Goal: Entertainment & Leisure: Consume media (video, audio)

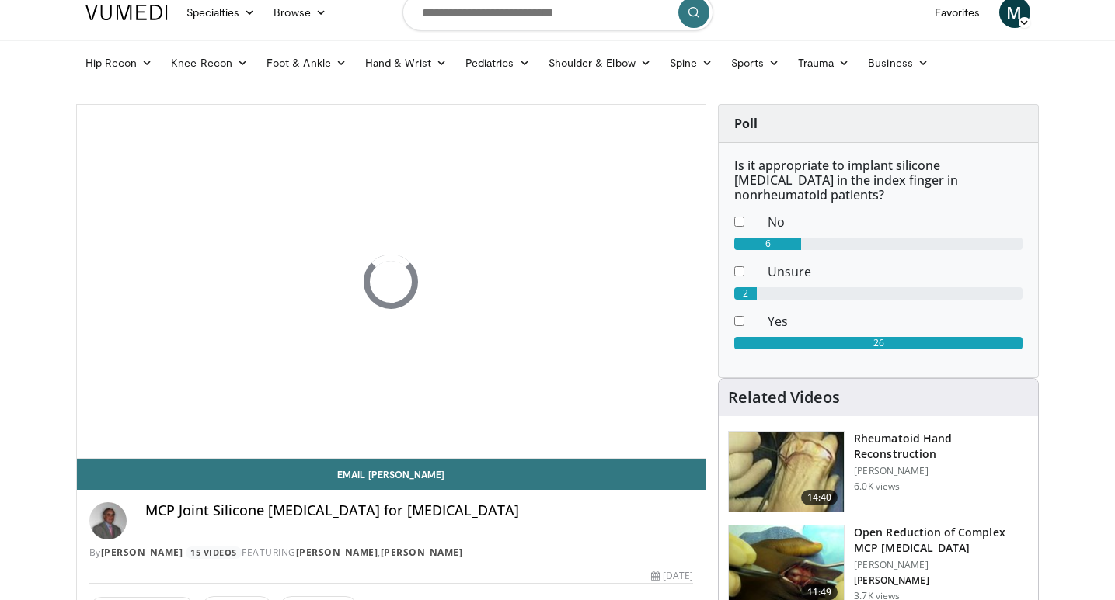
scroll to position [15, 0]
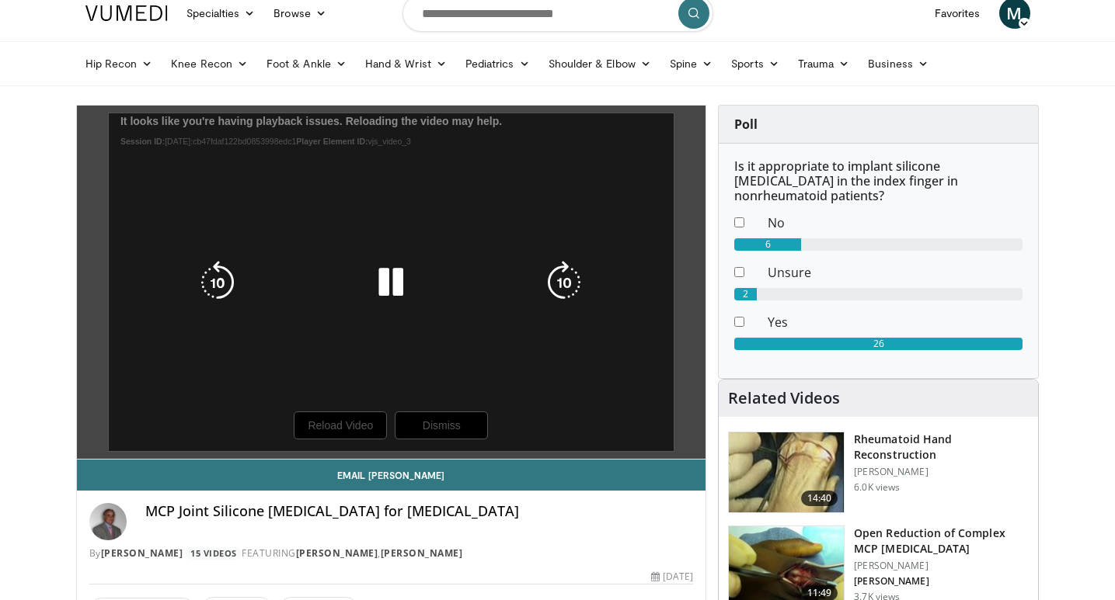
click at [449, 430] on div "10 seconds Tap to unmute" at bounding box center [391, 282] width 629 height 353
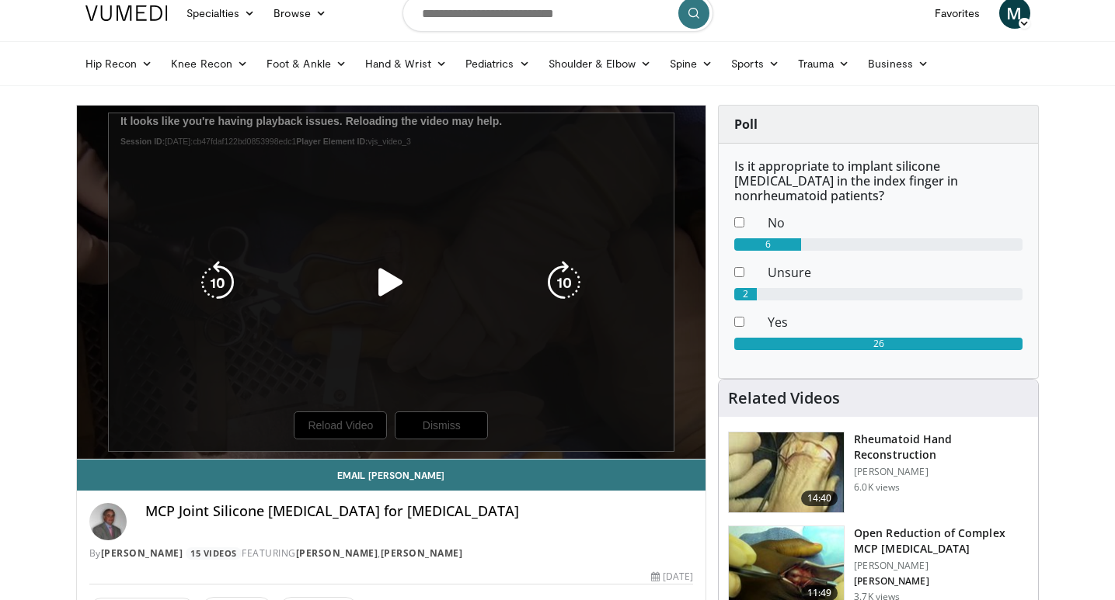
click at [422, 423] on div "10 seconds Tap to unmute" at bounding box center [391, 282] width 629 height 353
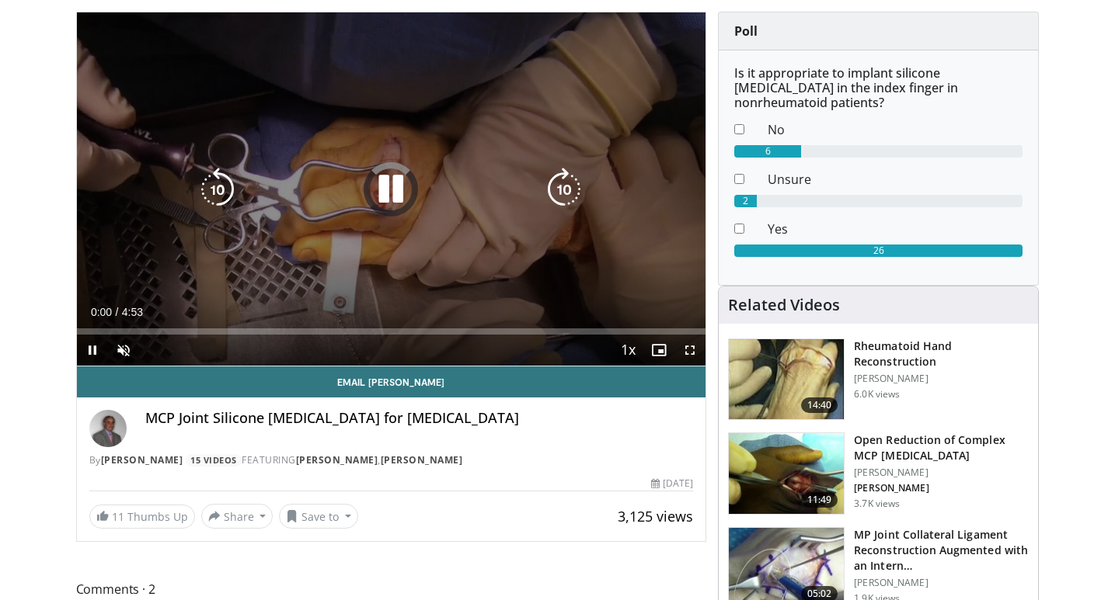
scroll to position [120, 0]
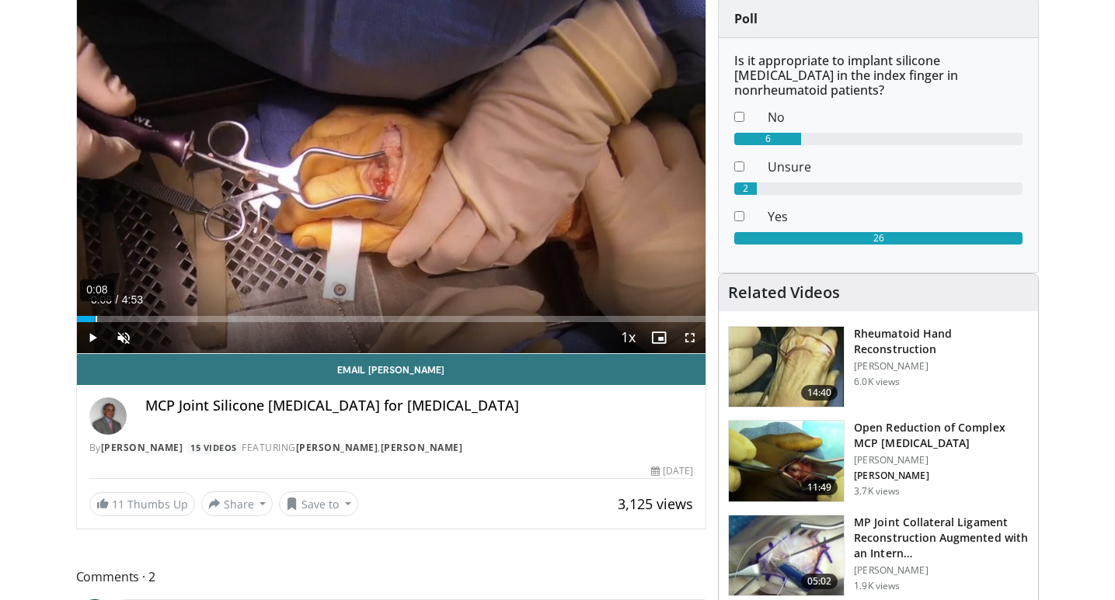
click at [96, 317] on div "0:08" at bounding box center [97, 319] width 2 height 6
click at [132, 315] on div "Loaded : 0.00% 0:26 0:26" at bounding box center [391, 315] width 629 height 15
click at [102, 317] on div "0:11" at bounding box center [103, 319] width 2 height 6
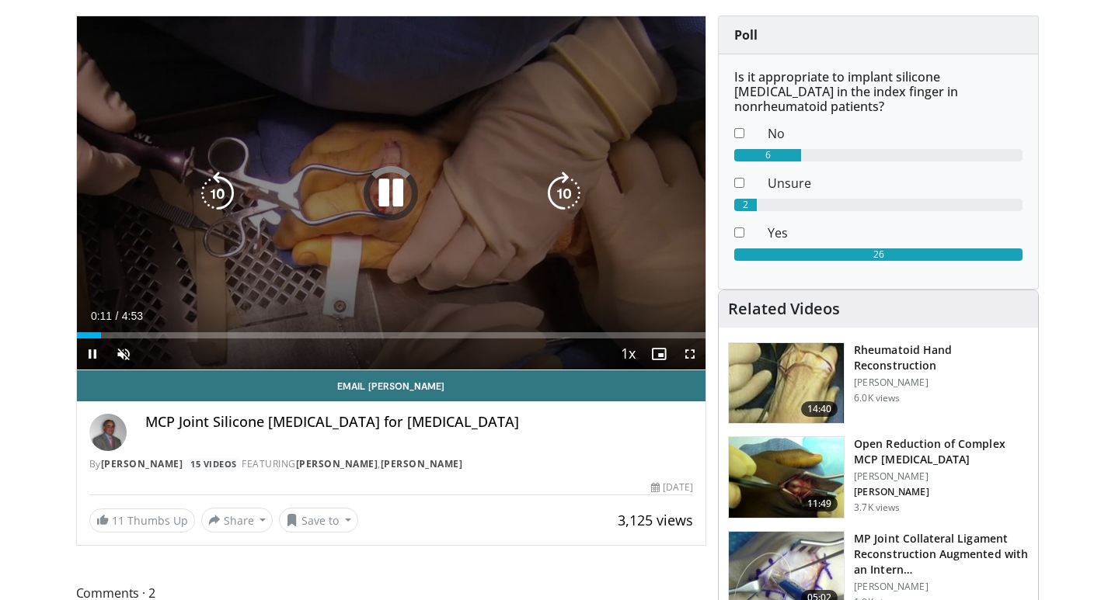
scroll to position [106, 0]
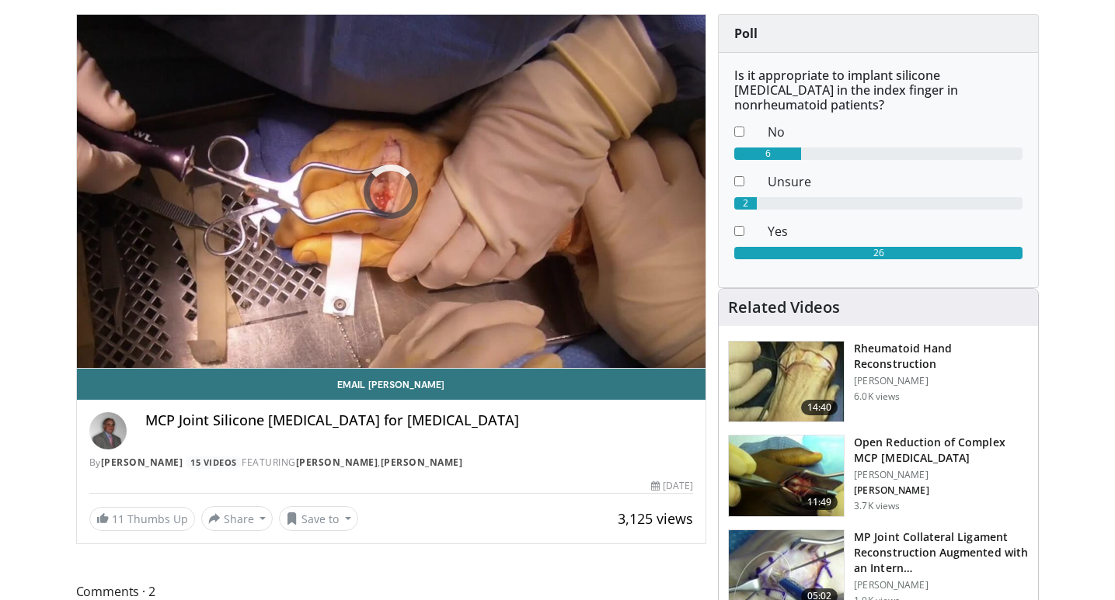
click at [442, 538] on div "**********" at bounding box center [391, 279] width 631 height 531
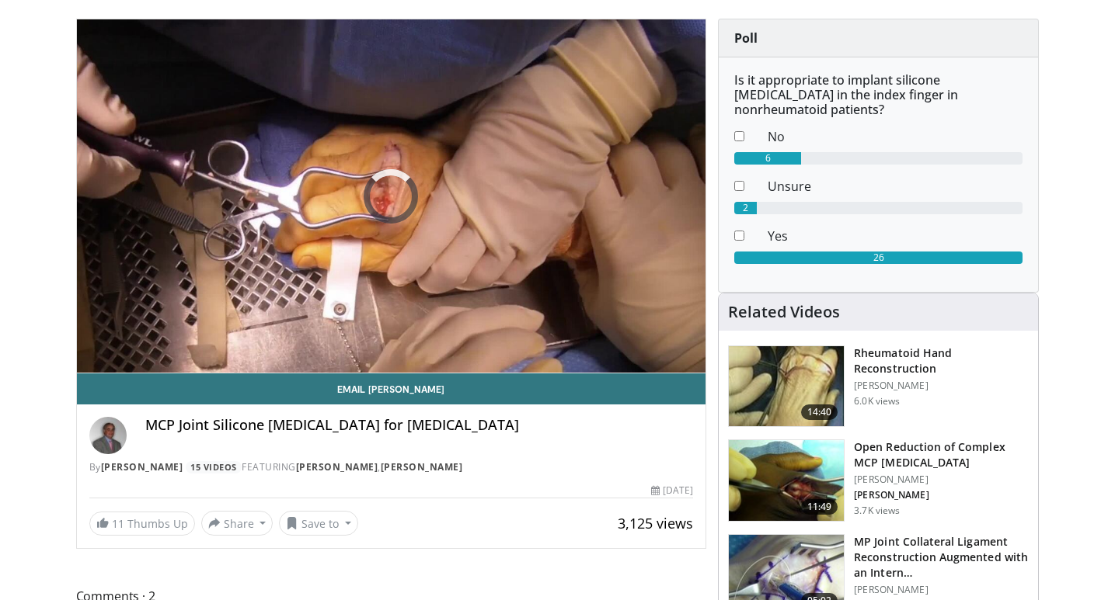
scroll to position [45, 0]
